Goal: Information Seeking & Learning: Find specific page/section

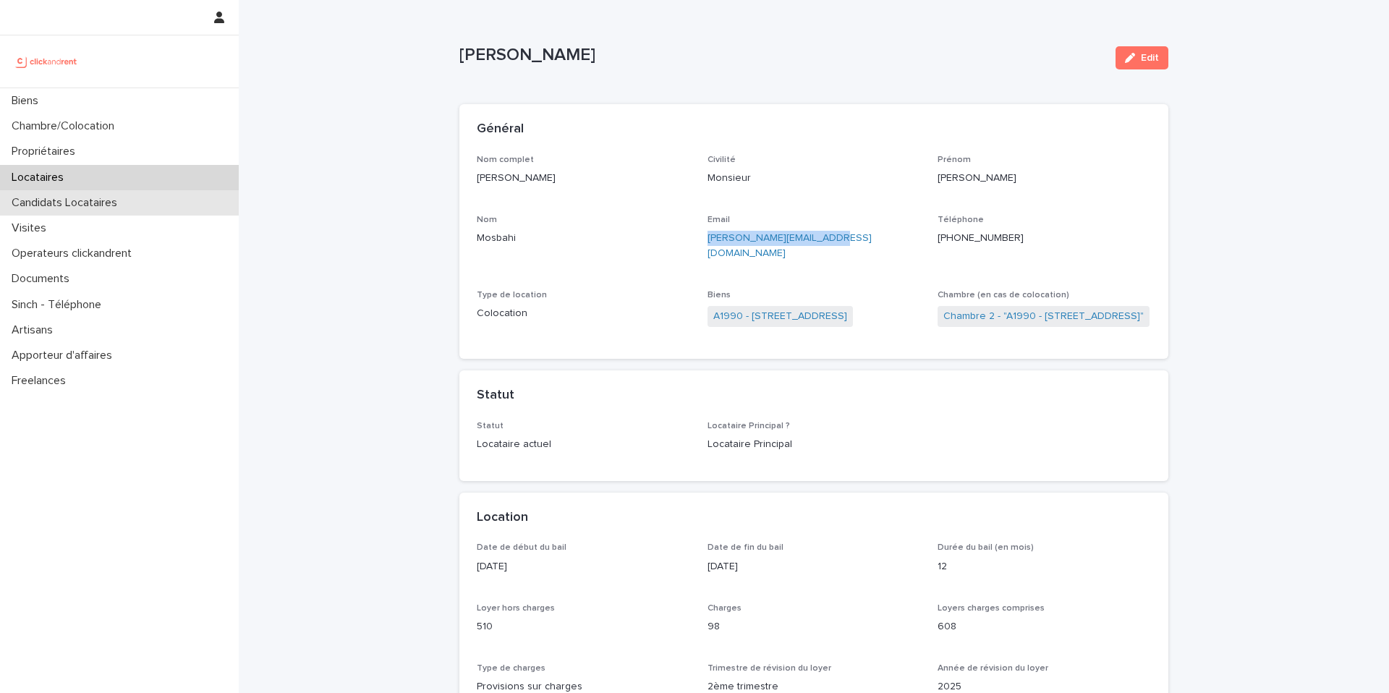
click at [150, 204] on div "Candidats Locataires" at bounding box center [119, 202] width 239 height 25
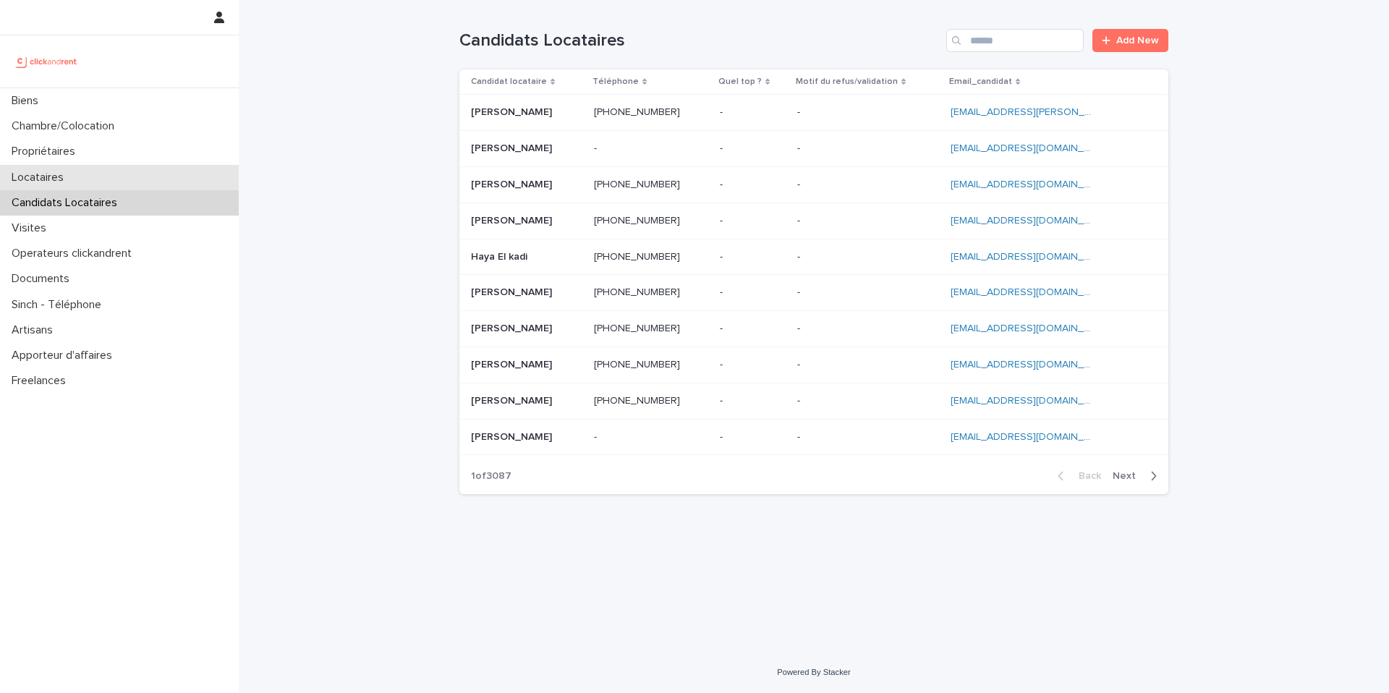
click at [43, 182] on p "Locataires" at bounding box center [40, 178] width 69 height 14
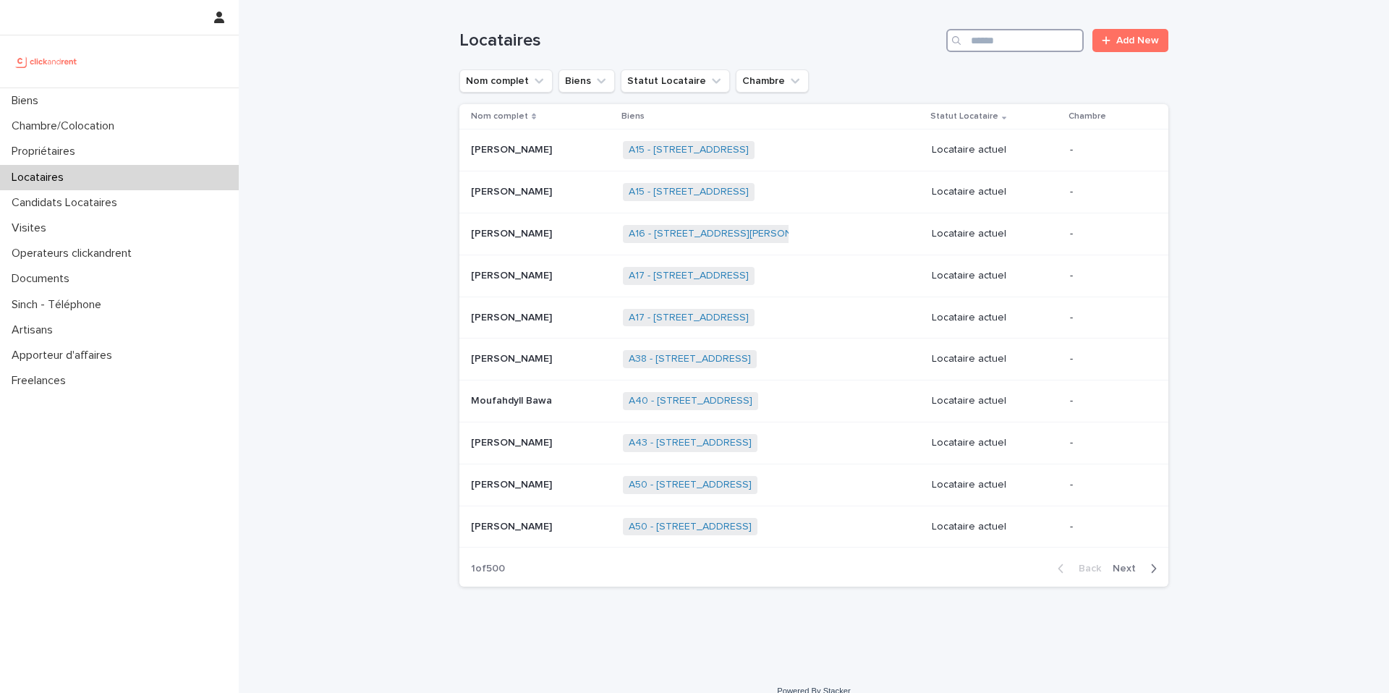
click at [1031, 46] on input "Search" at bounding box center [1015, 40] width 137 height 23
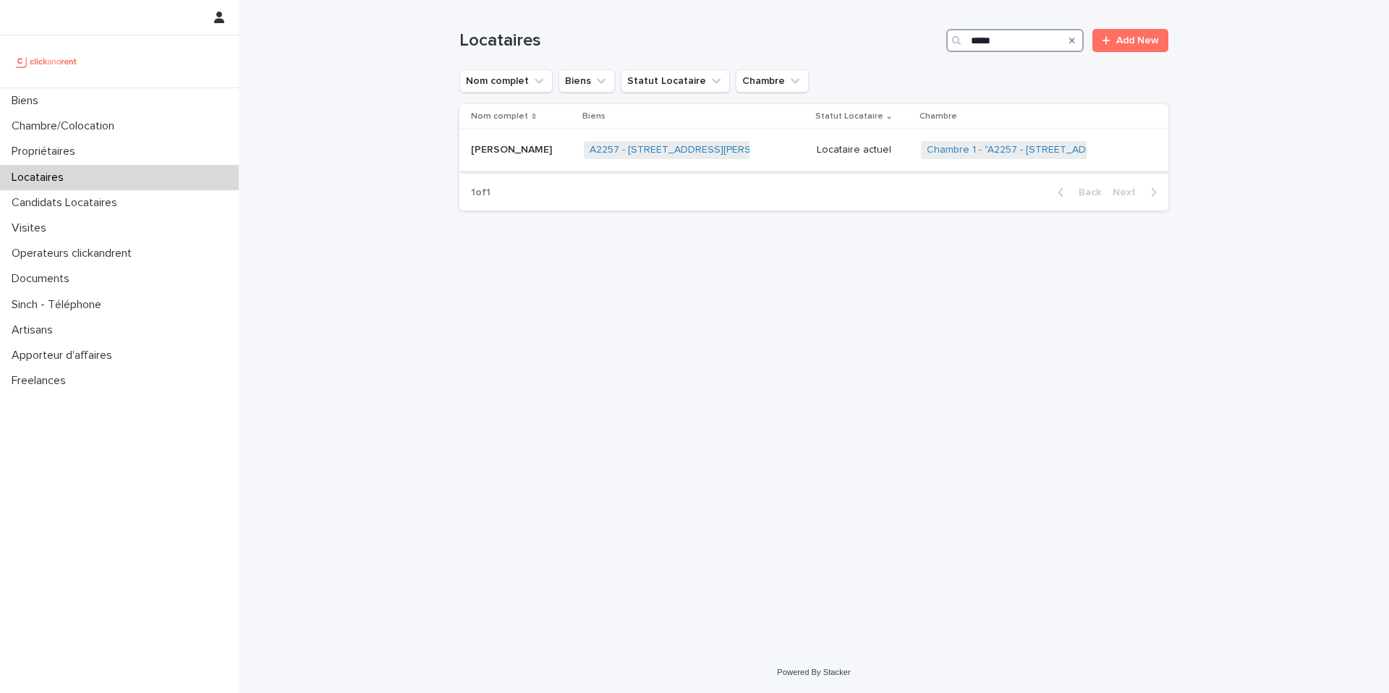
type input "*****"
click at [797, 150] on div "A2257 - 1 Rue Vincent Van Gogh, Toulouse 31100 + 0" at bounding box center [694, 150] width 221 height 30
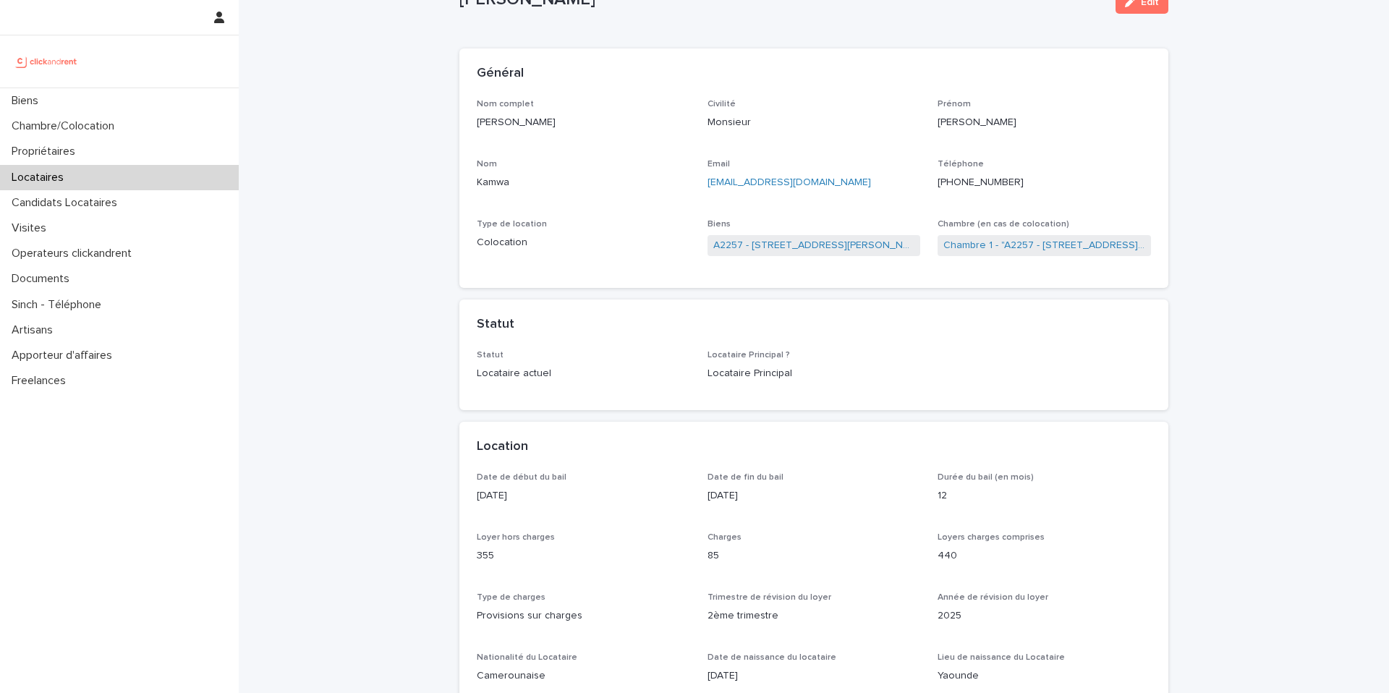
scroll to position [55, 0]
click at [1025, 244] on link "Chambre 1 - "A2257 - 1 Rue Vincent Van Gogh, Toulouse 31100"" at bounding box center [1045, 246] width 202 height 15
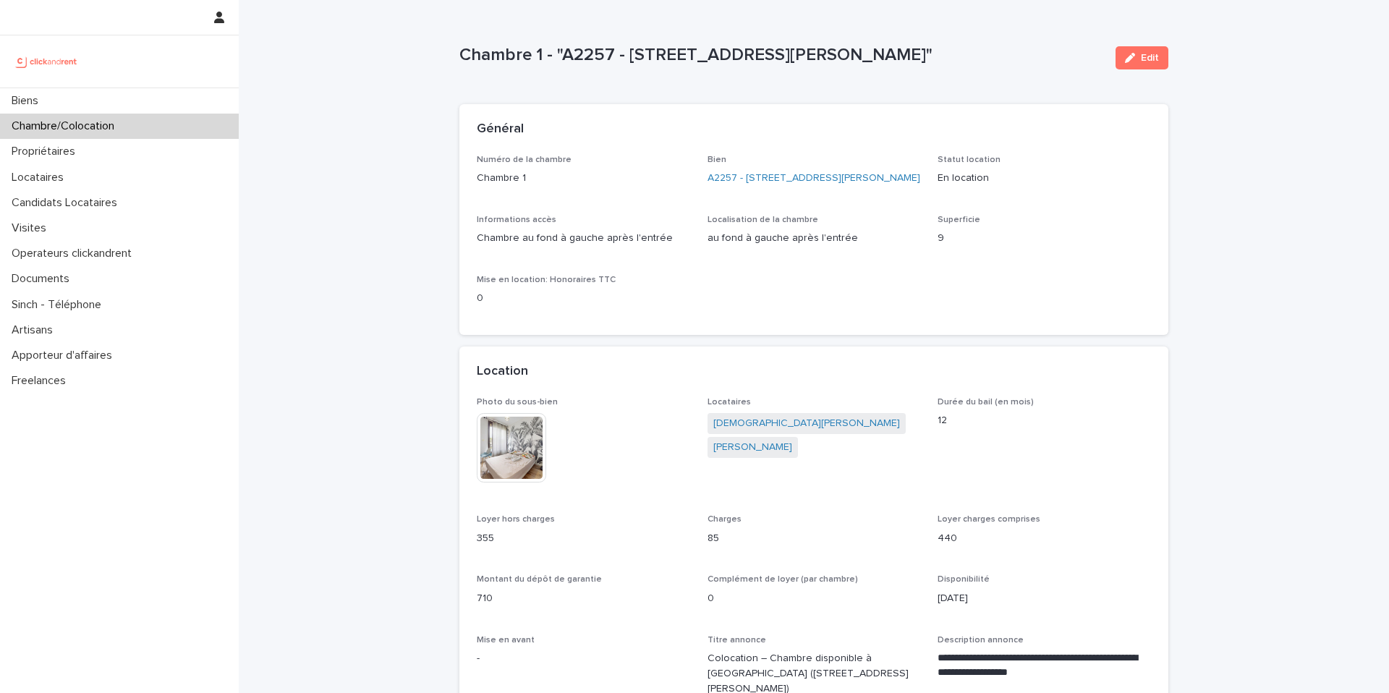
click at [517, 465] on img at bounding box center [511, 447] width 69 height 69
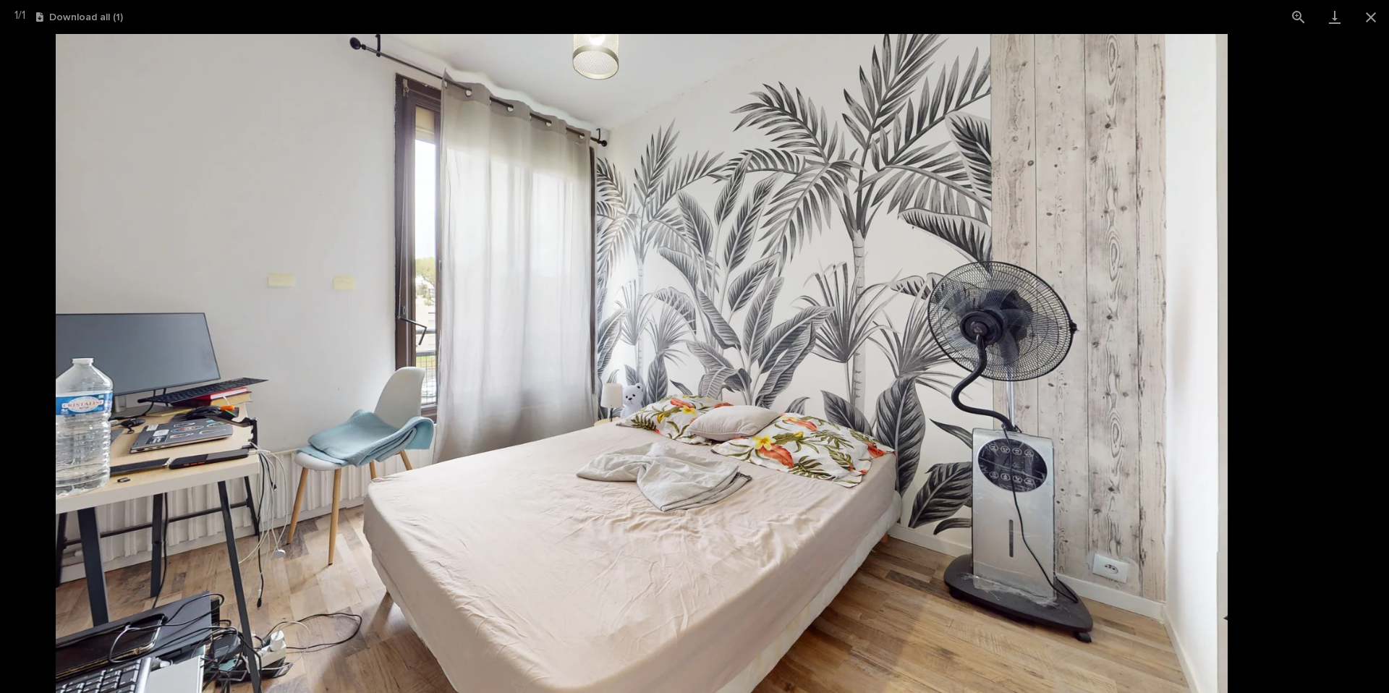
drag, startPoint x: 1219, startPoint y: 404, endPoint x: 1235, endPoint y: 398, distance: 17.6
click at [1228, 399] on img at bounding box center [642, 363] width 1172 height 659
